Goal: Task Accomplishment & Management: Manage account settings

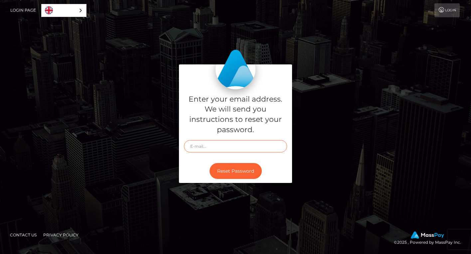
type input "[EMAIL_ADDRESS][DOMAIN_NAME]"
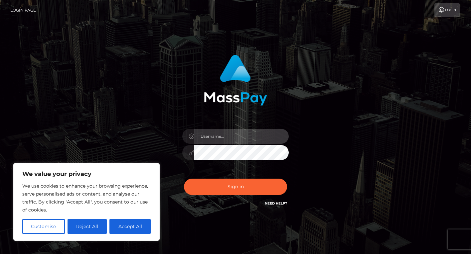
type input "[EMAIL_ADDRESS][DOMAIN_NAME]"
click at [258, 170] on div "[EMAIL_ADDRESS][DOMAIN_NAME]" at bounding box center [235, 149] width 116 height 51
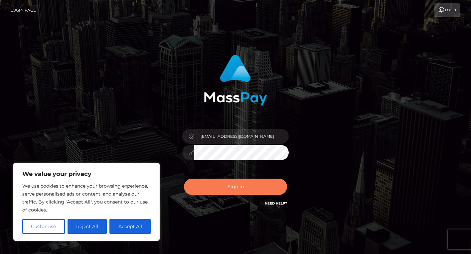
click at [239, 189] on button "Sign in" at bounding box center [235, 187] width 103 height 16
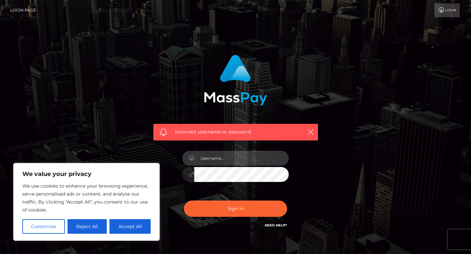
type input "[EMAIL_ADDRESS][DOMAIN_NAME]"
click at [235, 209] on button "Sign in" at bounding box center [235, 209] width 103 height 16
